Goal: Book appointment/travel/reservation

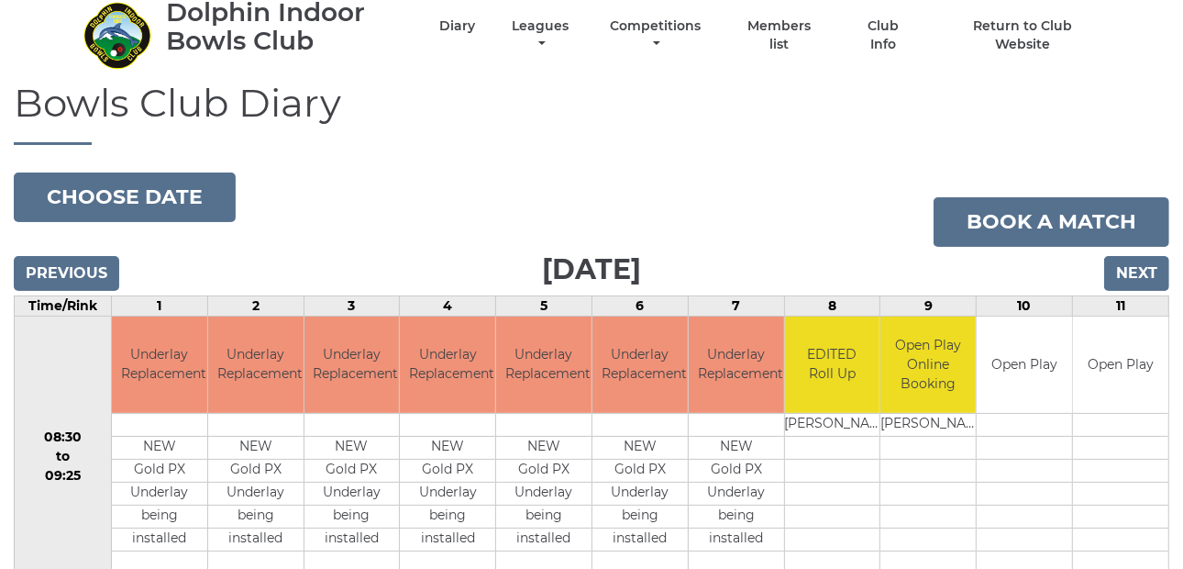
scroll to position [91, 0]
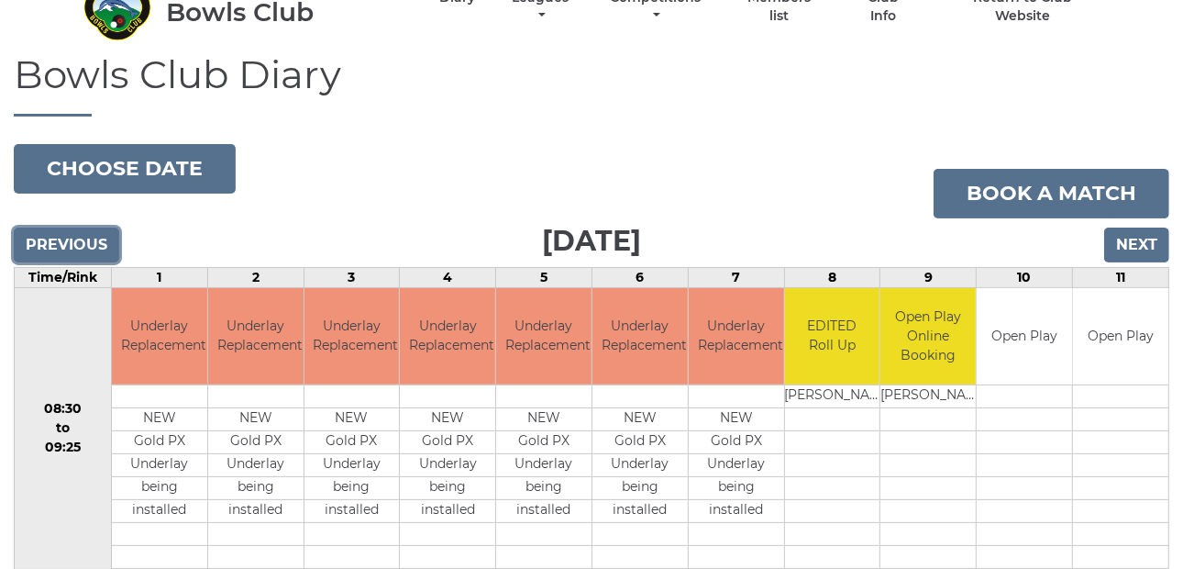
click at [80, 241] on input "Previous" at bounding box center [67, 245] width 106 height 35
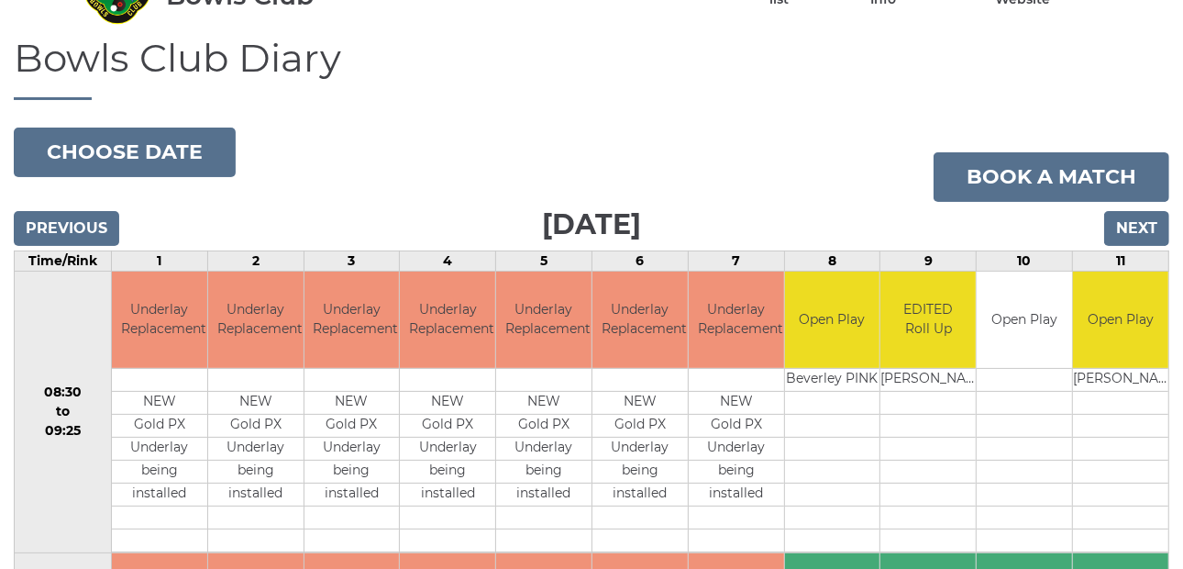
scroll to position [61, 0]
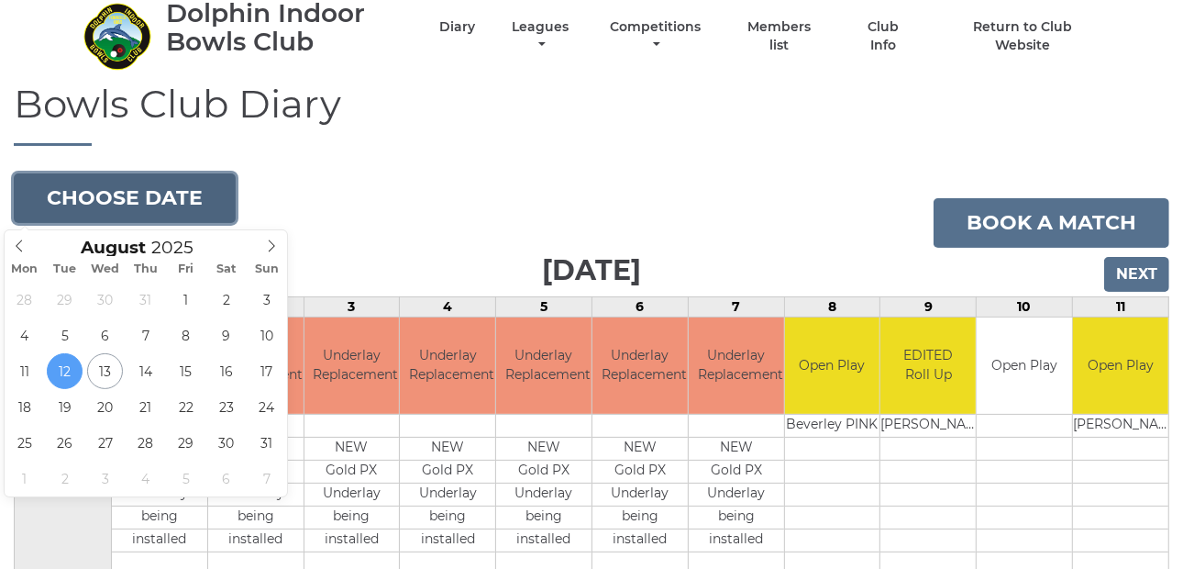
click at [162, 197] on button "Choose date" at bounding box center [125, 198] width 222 height 50
type input "[DATE]"
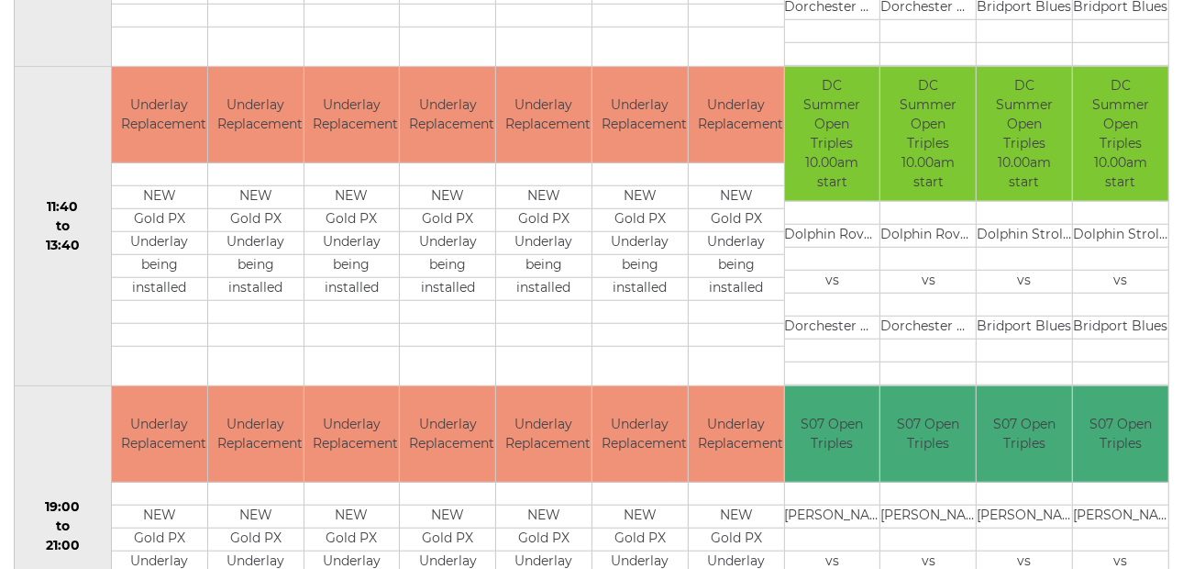
scroll to position [872, 0]
